Goal: Information Seeking & Learning: Learn about a topic

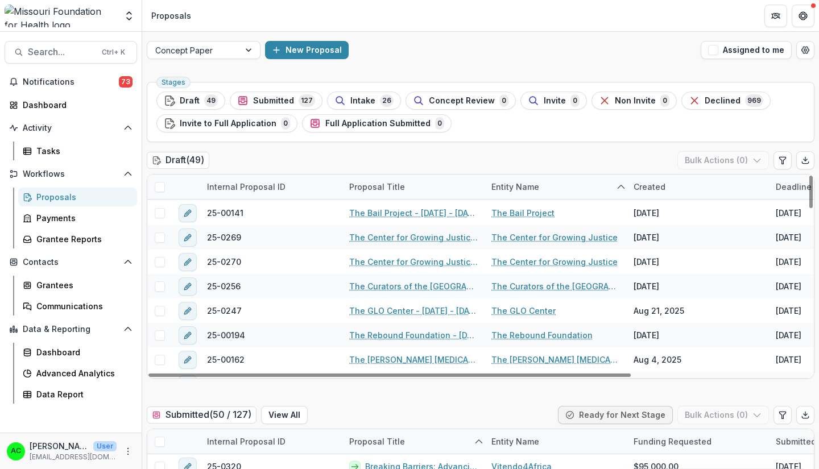
scroll to position [982, 0]
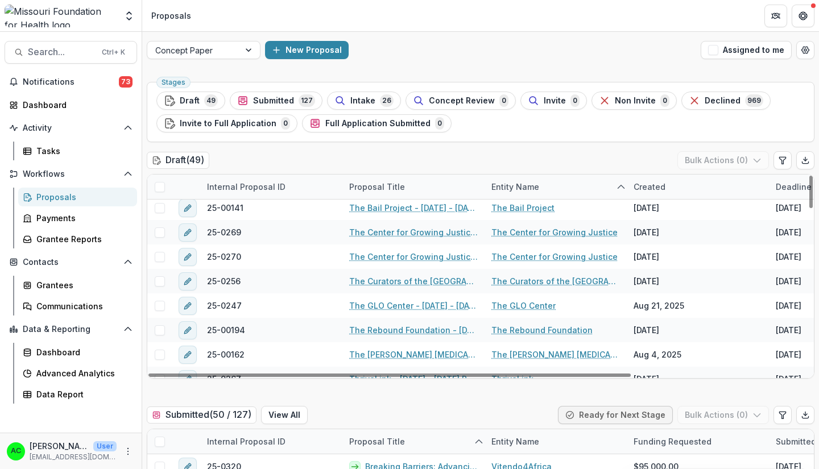
drag, startPoint x: 807, startPoint y: 188, endPoint x: 786, endPoint y: 345, distance: 158.4
click at [809, 208] on div at bounding box center [810, 192] width 3 height 32
click at [524, 256] on link "The Center for Growing Justice" at bounding box center [554, 257] width 126 height 12
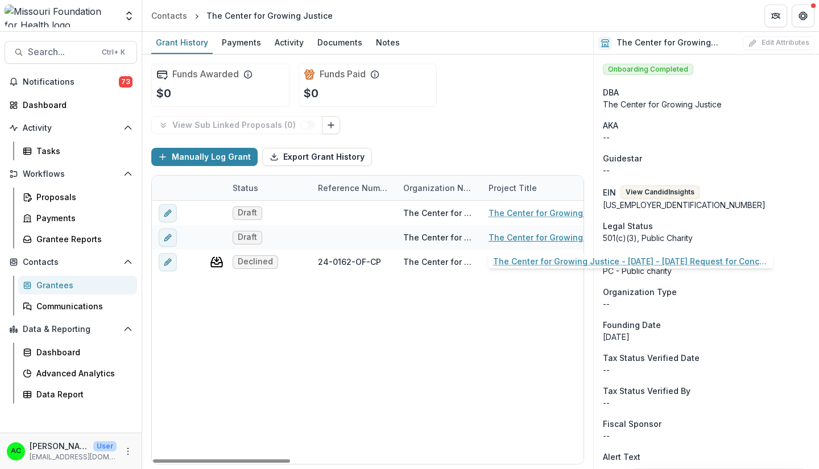
click at [497, 233] on link "The Center for Growing Justice - [DATE] - [DATE] Request for Concept Papers" at bounding box center [552, 237] width 129 height 12
click at [513, 215] on link "The Center for Growing Justice - [DATE] - [DATE] Request for Concept Papers" at bounding box center [552, 213] width 129 height 12
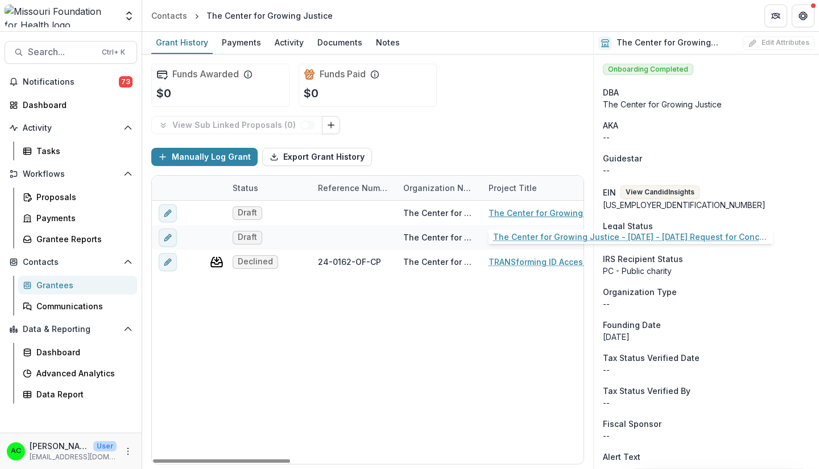
click at [503, 216] on link "The Center for Growing Justice - [DATE] - [DATE] Request for Concept Papers" at bounding box center [552, 213] width 129 height 12
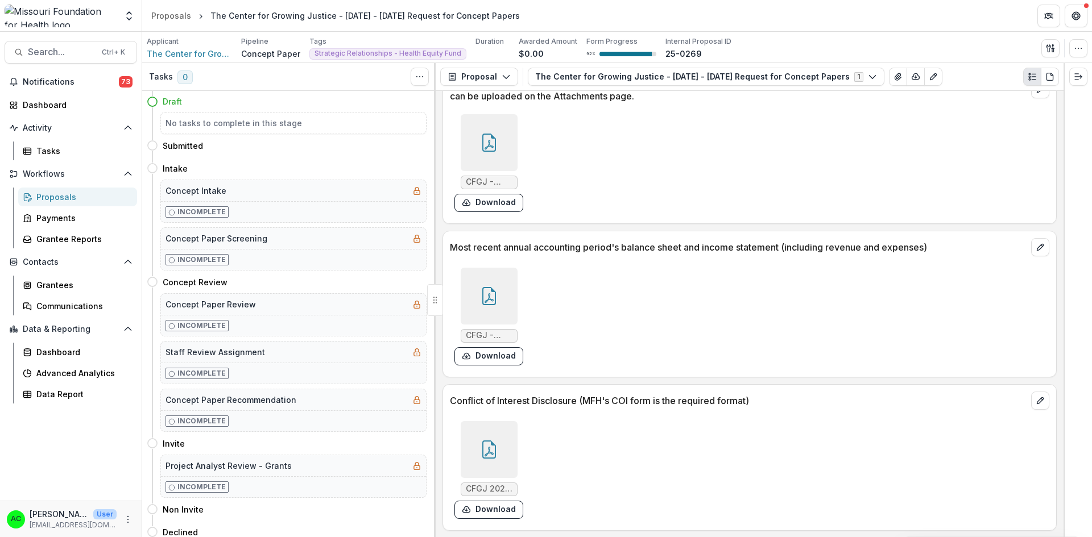
scroll to position [3107, 0]
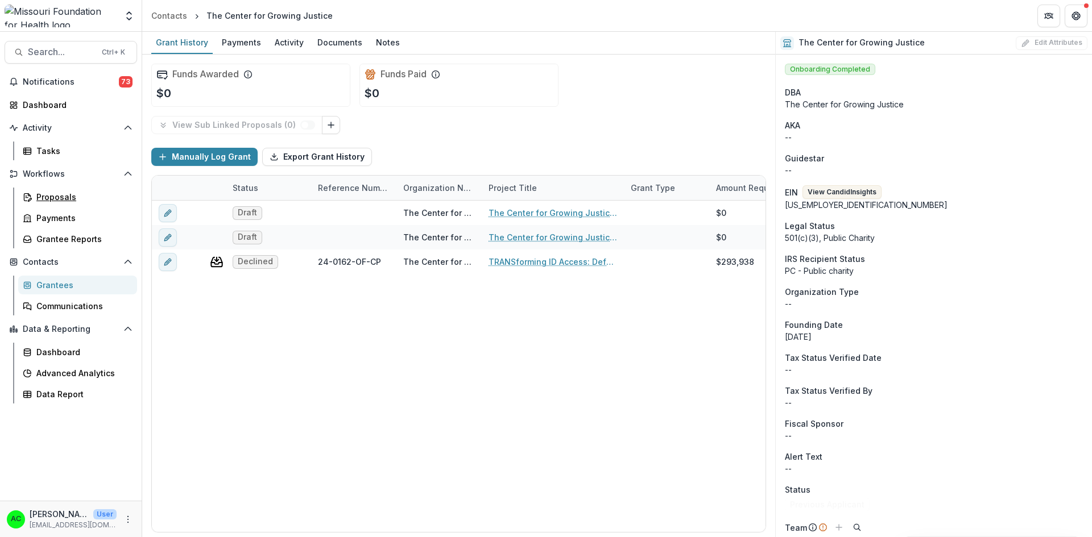
click at [61, 197] on div "Proposals" at bounding box center [82, 197] width 92 height 12
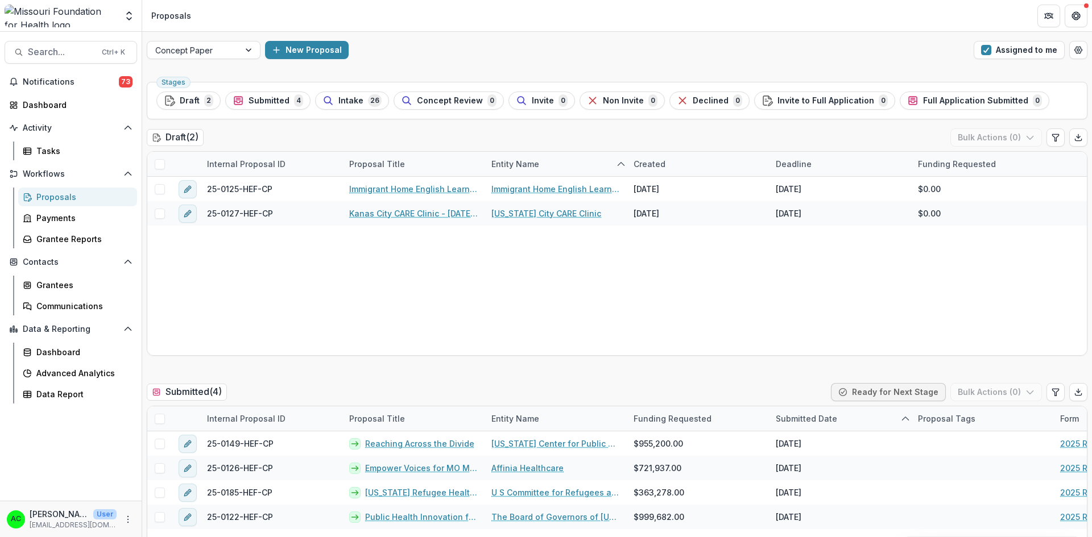
drag, startPoint x: 1051, startPoint y: 48, endPoint x: 1023, endPoint y: 105, distance: 63.8
click at [818, 48] on button "Assigned to me" at bounding box center [1018, 50] width 91 height 18
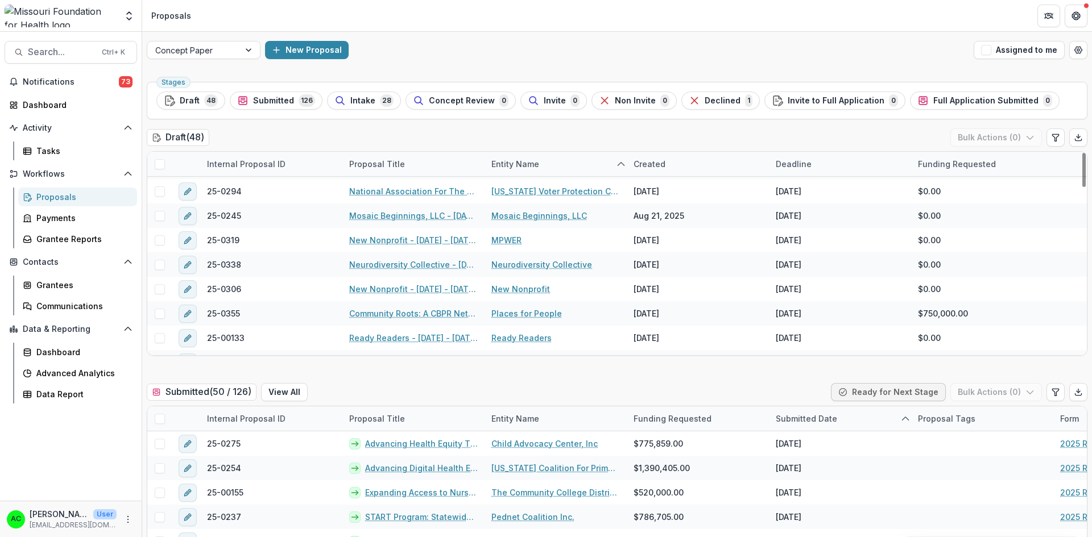
scroll to position [967, 0]
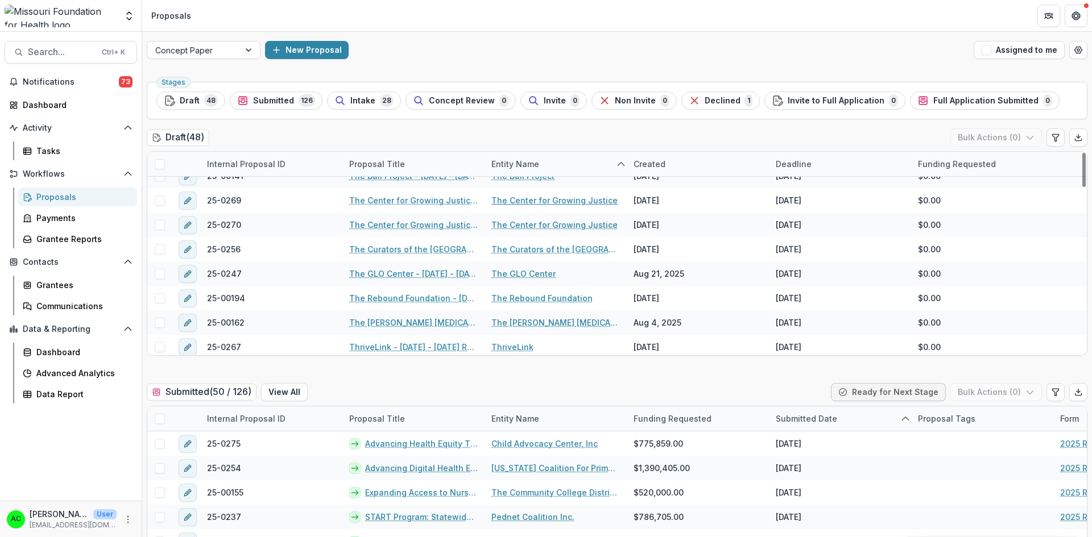
click at [595, 201] on link "The Center for Growing Justice" at bounding box center [554, 200] width 126 height 12
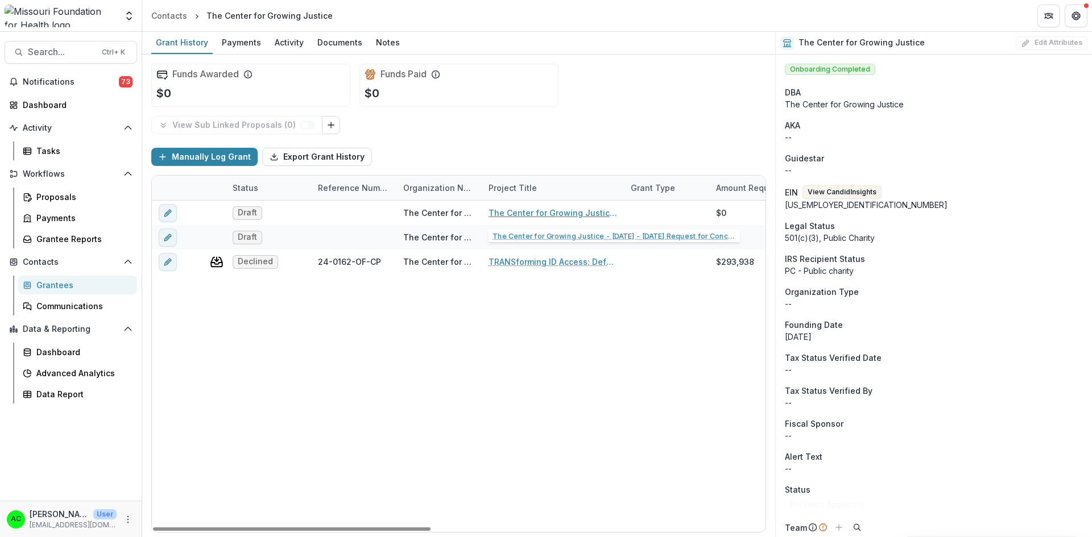
click at [599, 215] on link "The Center for Growing Justice - [DATE] - [DATE] Request for Concept Papers" at bounding box center [552, 213] width 129 height 12
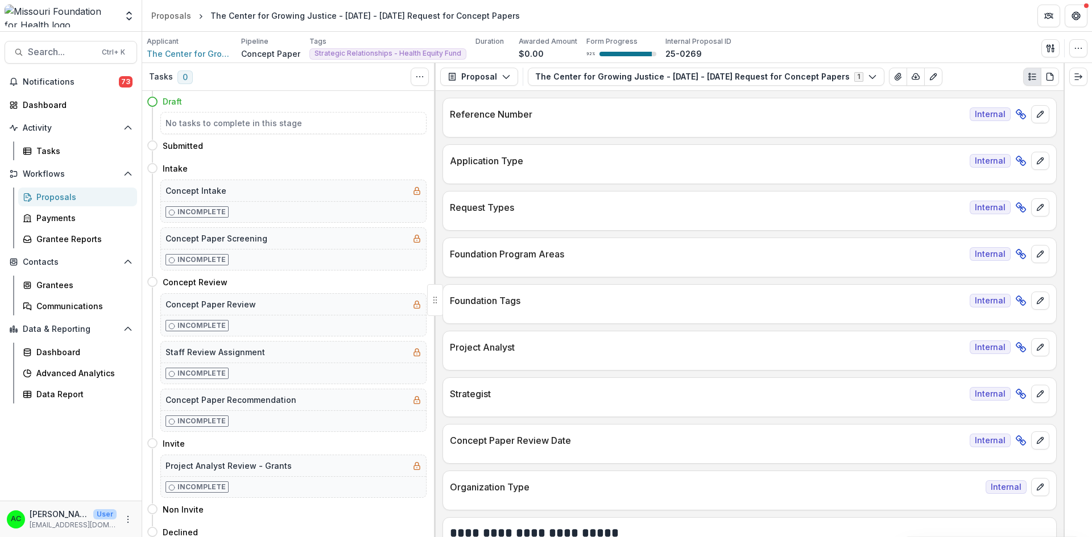
click at [619, 81] on button "The Center for Growing Justice - [DATE] - [DATE] Request for Concept Papers 1" at bounding box center [706, 77] width 357 height 18
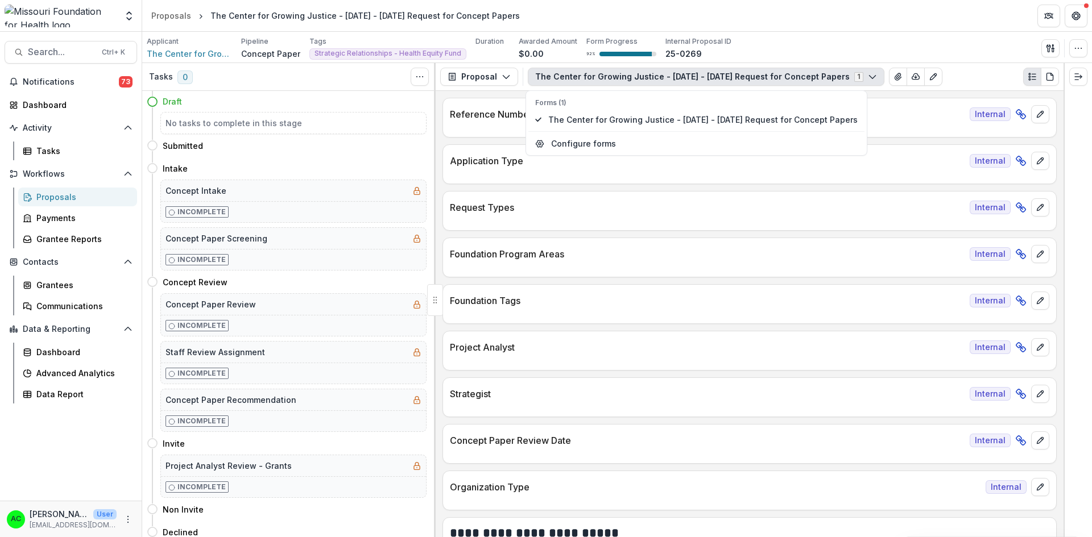
click at [619, 80] on button "The Center for Growing Justice - [DATE] - [DATE] Request for Concept Papers 1" at bounding box center [706, 77] width 357 height 18
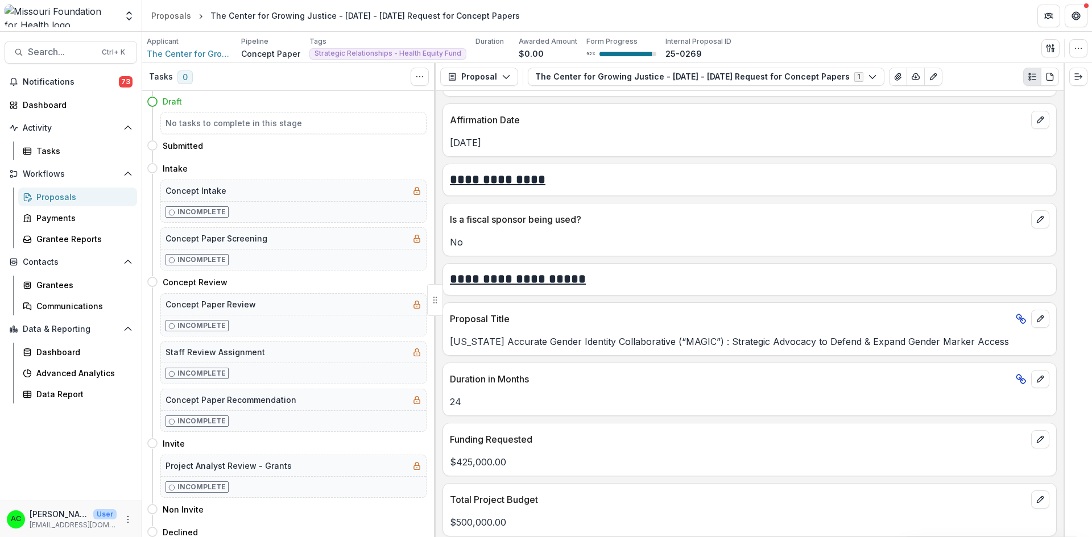
scroll to position [2047, 0]
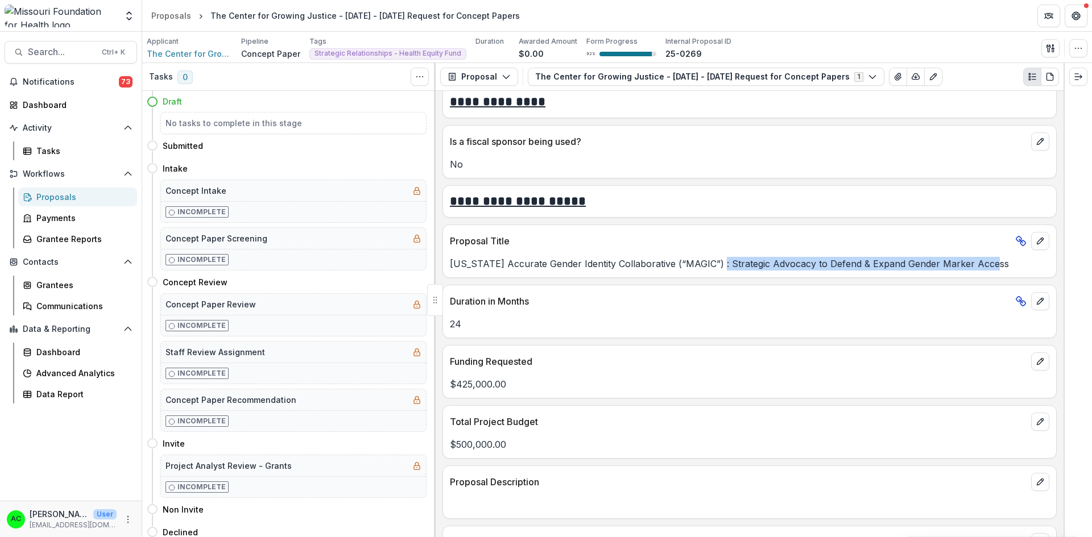
drag, startPoint x: 712, startPoint y: 265, endPoint x: 985, endPoint y: 262, distance: 273.5
click at [818, 262] on p "[US_STATE] Accurate Gender Identity Collaborative (“MAGIC”) : Strategic Advocac…" at bounding box center [749, 264] width 599 height 14
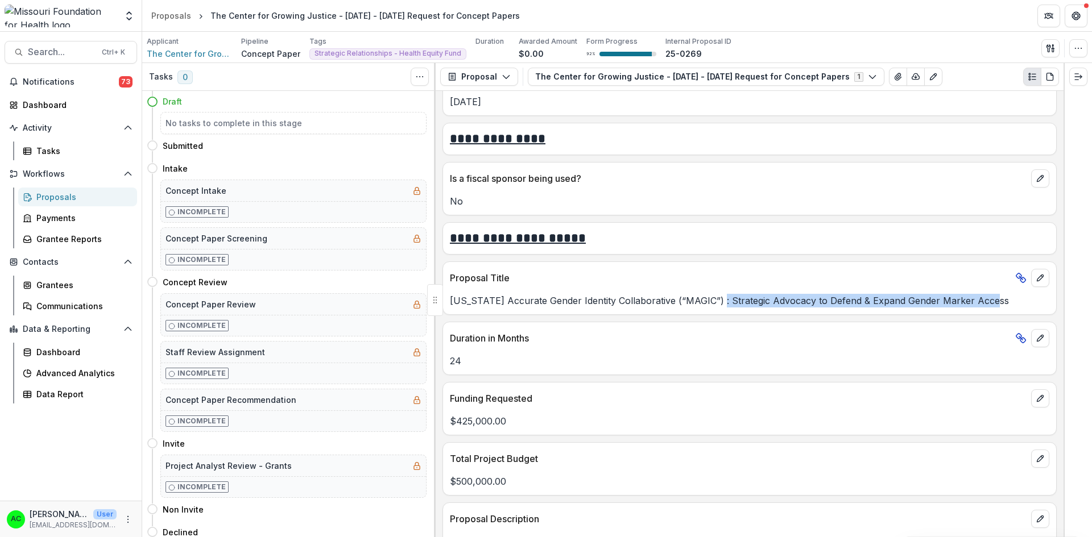
scroll to position [1990, 0]
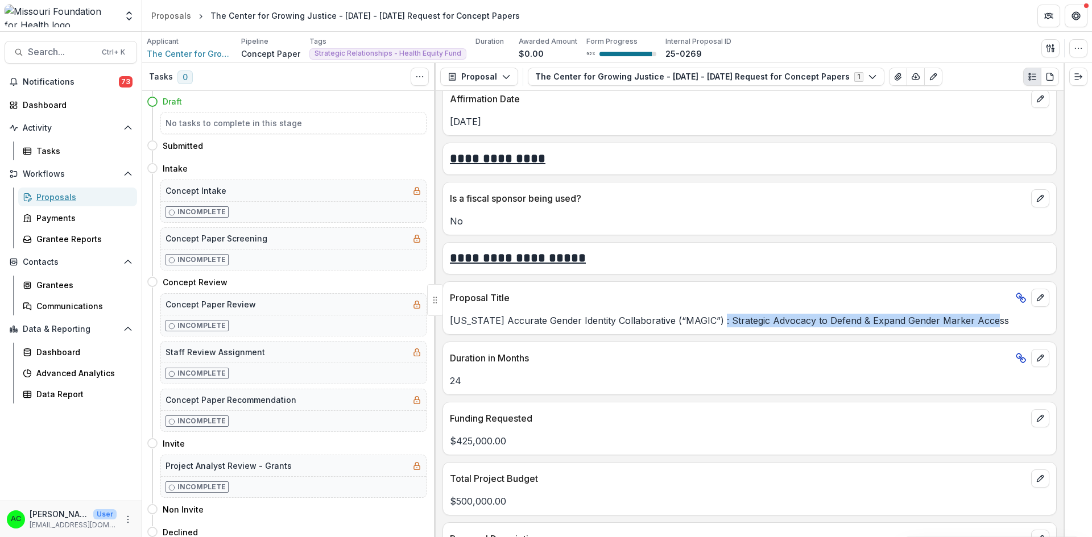
click at [83, 196] on div "Proposals" at bounding box center [82, 197] width 92 height 12
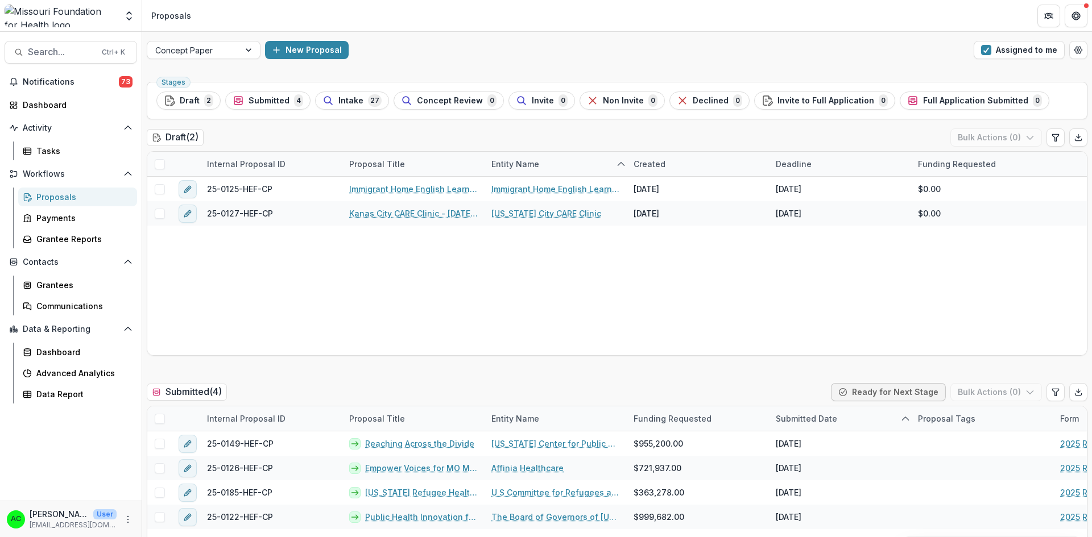
click at [818, 51] on button "Assigned to me" at bounding box center [1018, 50] width 91 height 18
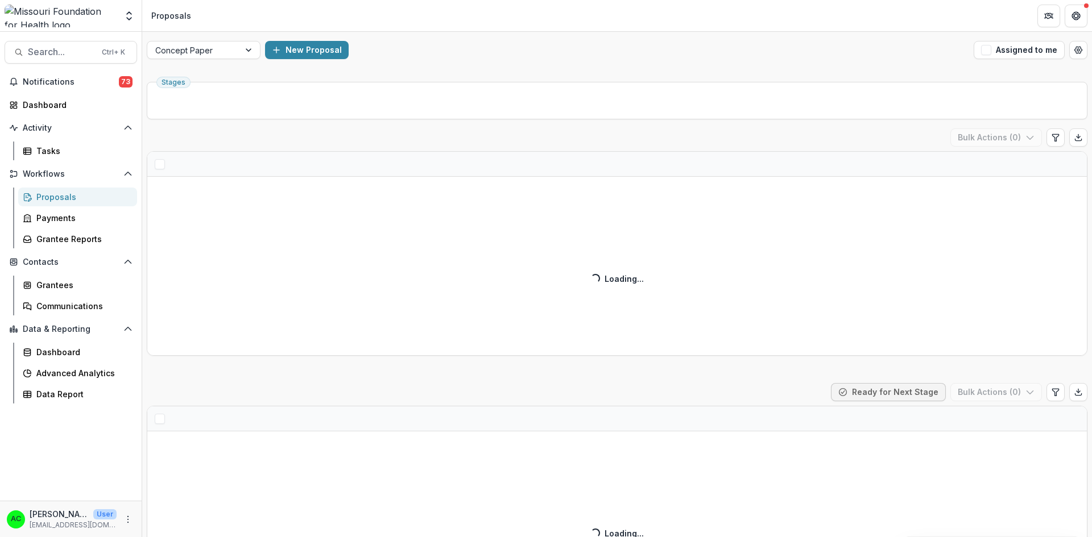
click at [818, 51] on button "Assigned to me" at bounding box center [1018, 50] width 91 height 18
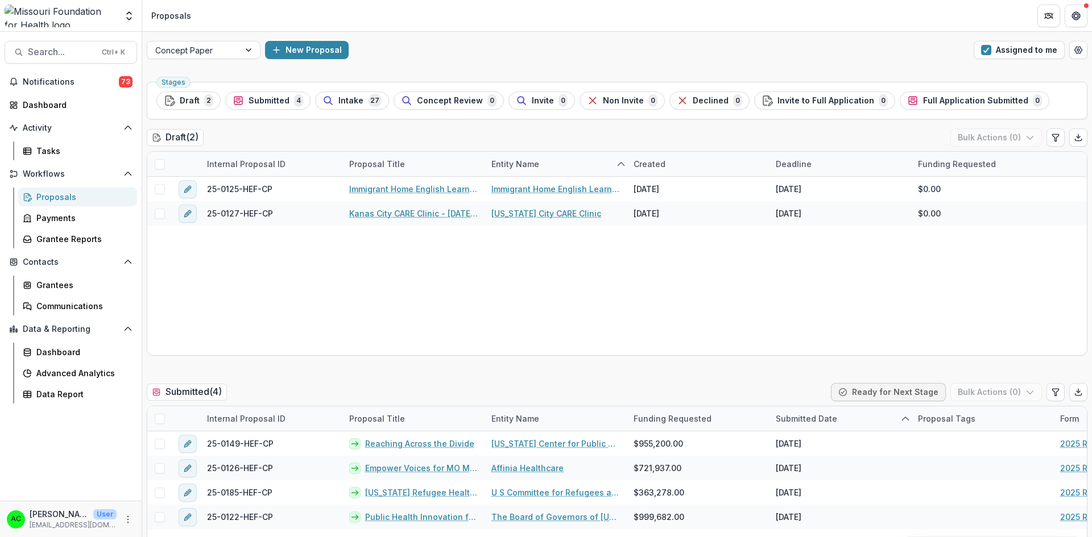
click at [818, 47] on button "Assigned to me" at bounding box center [1018, 50] width 91 height 18
click at [818, 52] on span "button" at bounding box center [986, 50] width 10 height 10
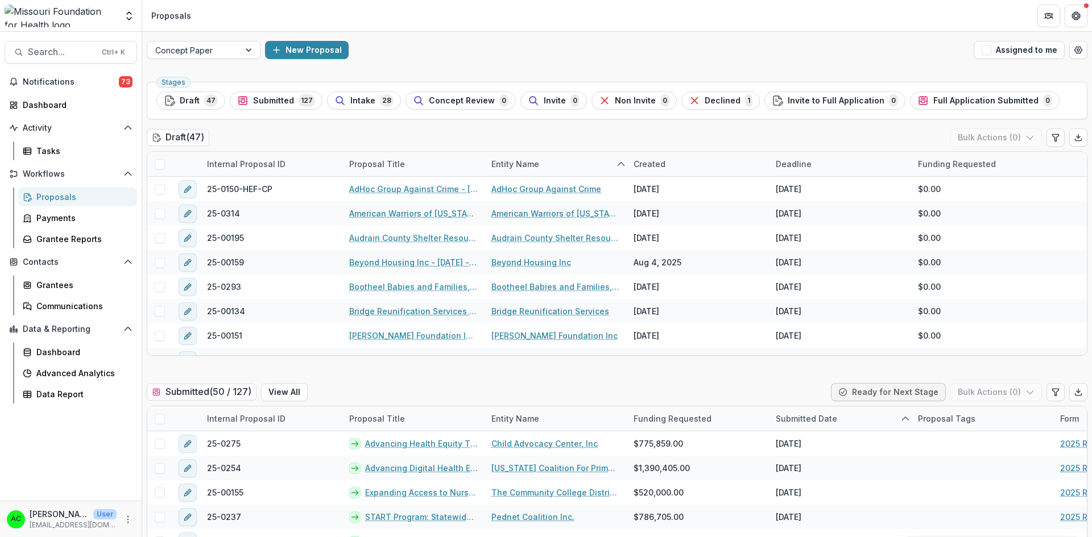
scroll to position [171, 0]
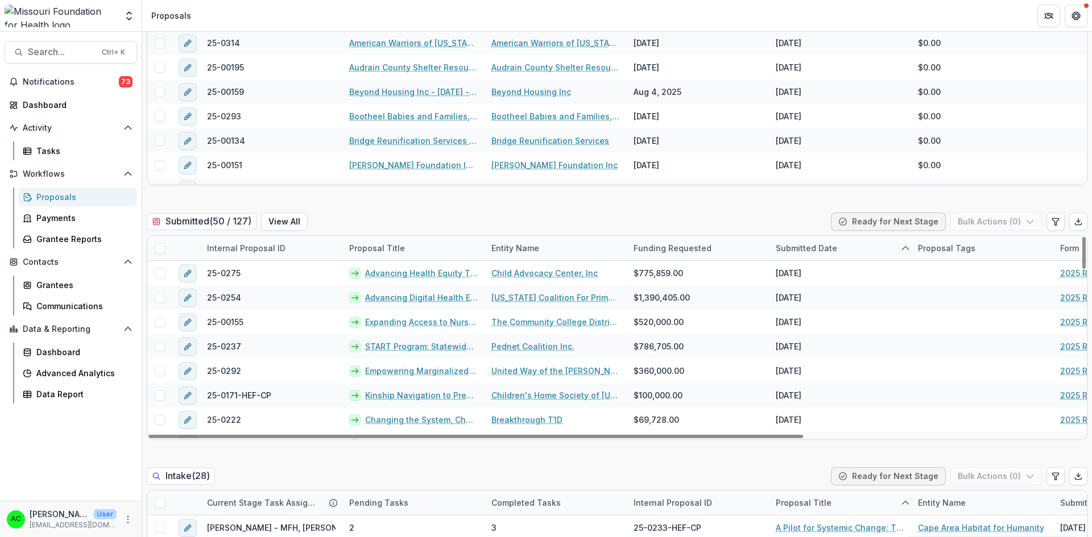
click at [157, 247] on span at bounding box center [160, 248] width 10 height 10
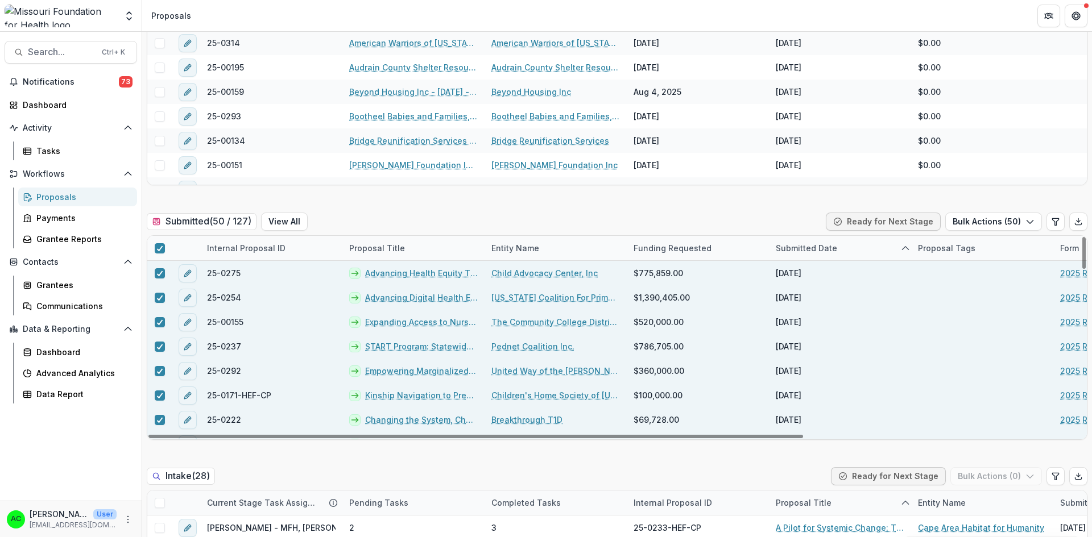
click at [156, 241] on div at bounding box center [159, 248] width 24 height 24
click at [159, 248] on icon at bounding box center [159, 249] width 7 height 6
